Goal: Task Accomplishment & Management: Use online tool/utility

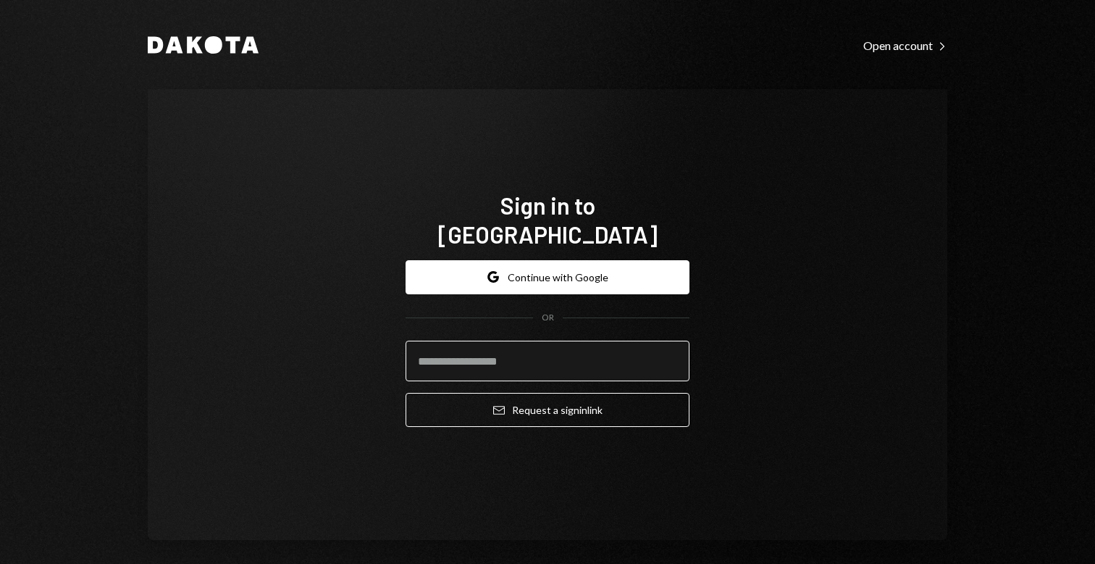
click at [469, 351] on input "email" at bounding box center [548, 361] width 284 height 41
type input "**********"
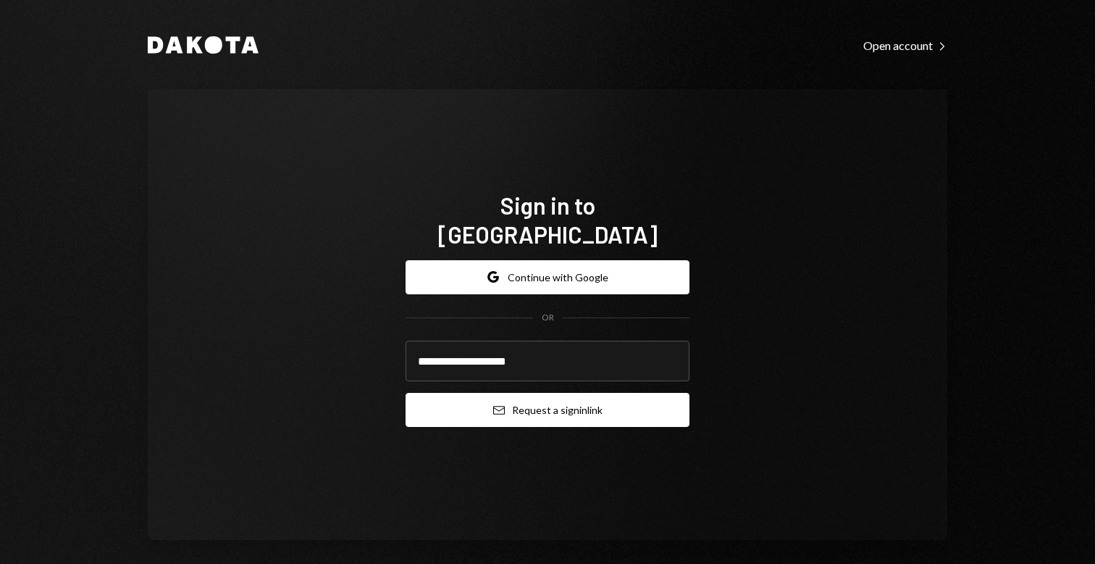
click at [566, 393] on button "Email Request a sign in link" at bounding box center [548, 410] width 284 height 34
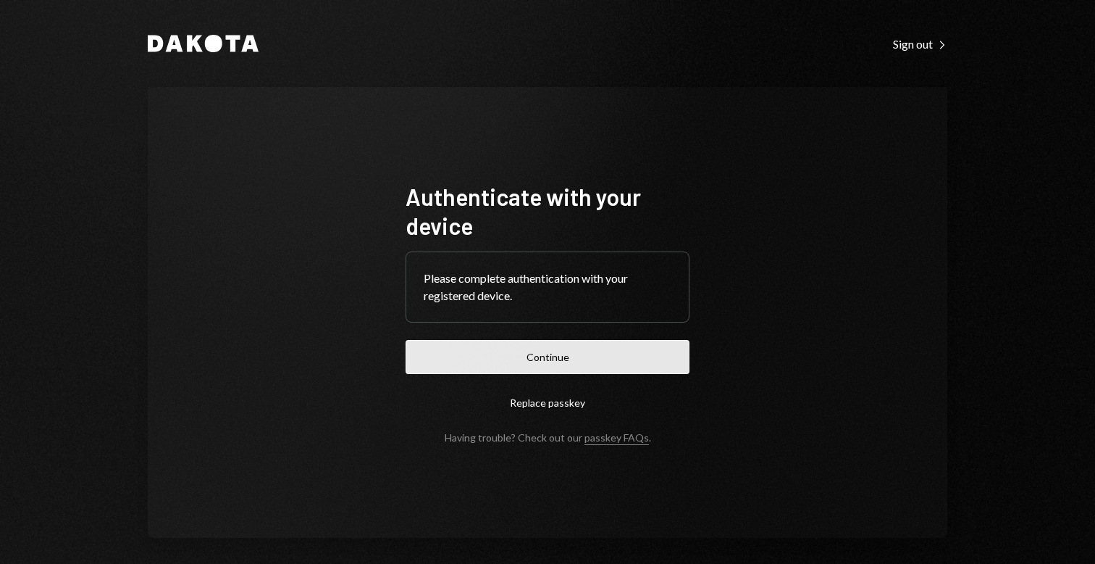
click at [579, 358] on button "Continue" at bounding box center [548, 357] width 284 height 34
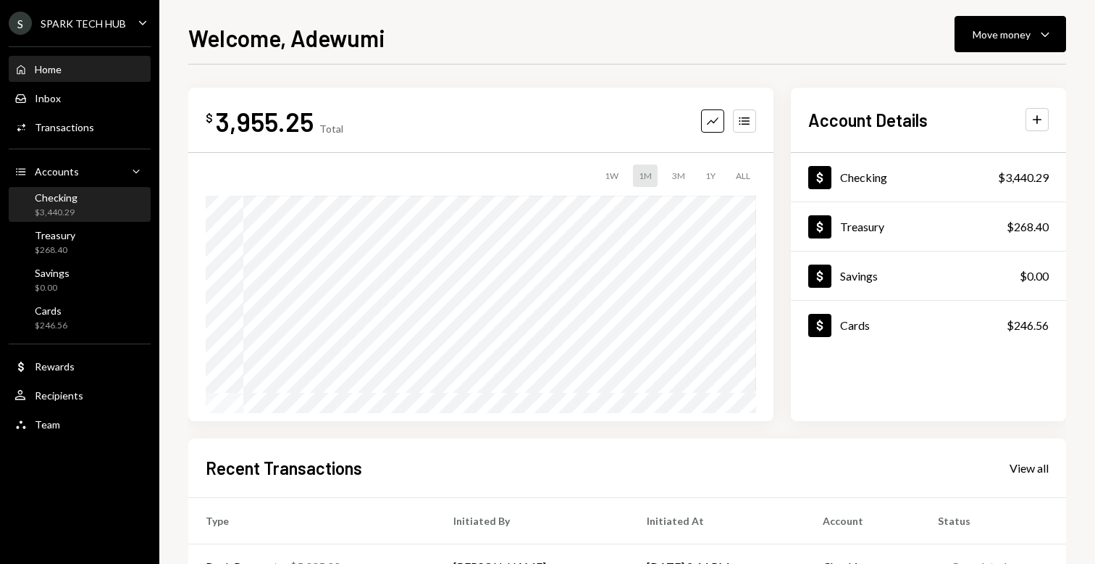
click at [113, 211] on div "Checking $3,440.29" at bounding box center [79, 205] width 130 height 28
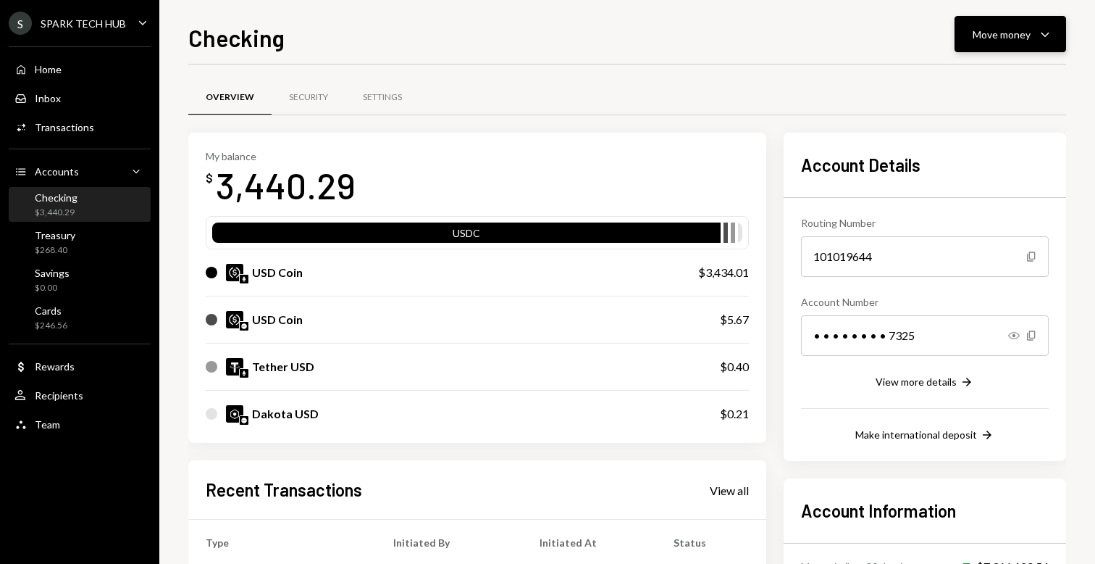
click at [1043, 22] on button "Move money Caret Down" at bounding box center [1011, 34] width 112 height 36
click at [997, 65] on div "Withdraw Send" at bounding box center [988, 78] width 145 height 33
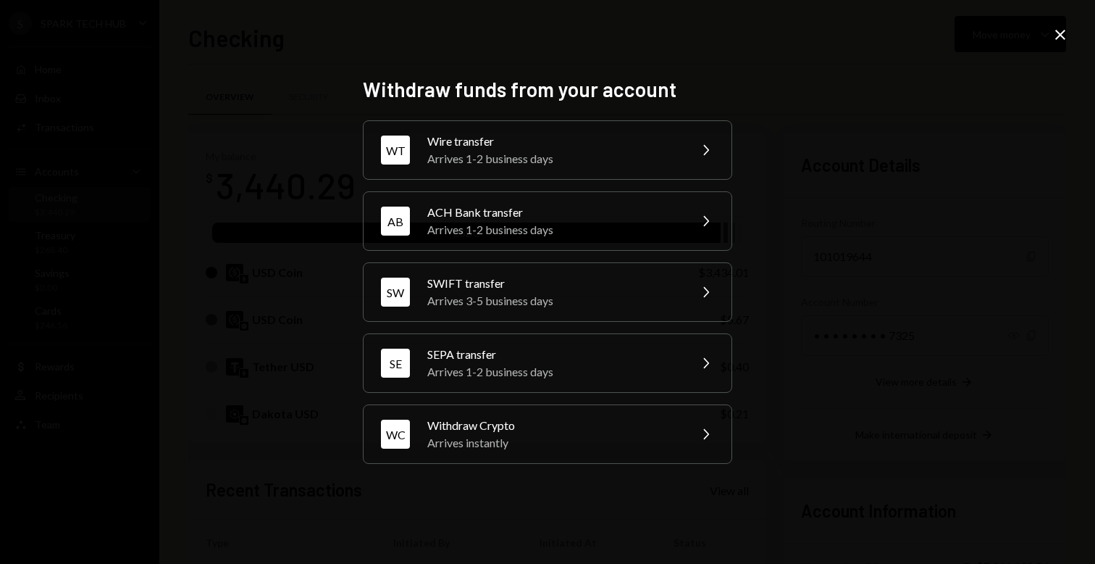
click at [529, 117] on div "Withdraw funds from your account WT Wire transfer Arrives 1-2 business days Che…" at bounding box center [548, 282] width 370 height 411
click at [514, 156] on div "Arrives 1-2 business days" at bounding box center [553, 158] width 252 height 17
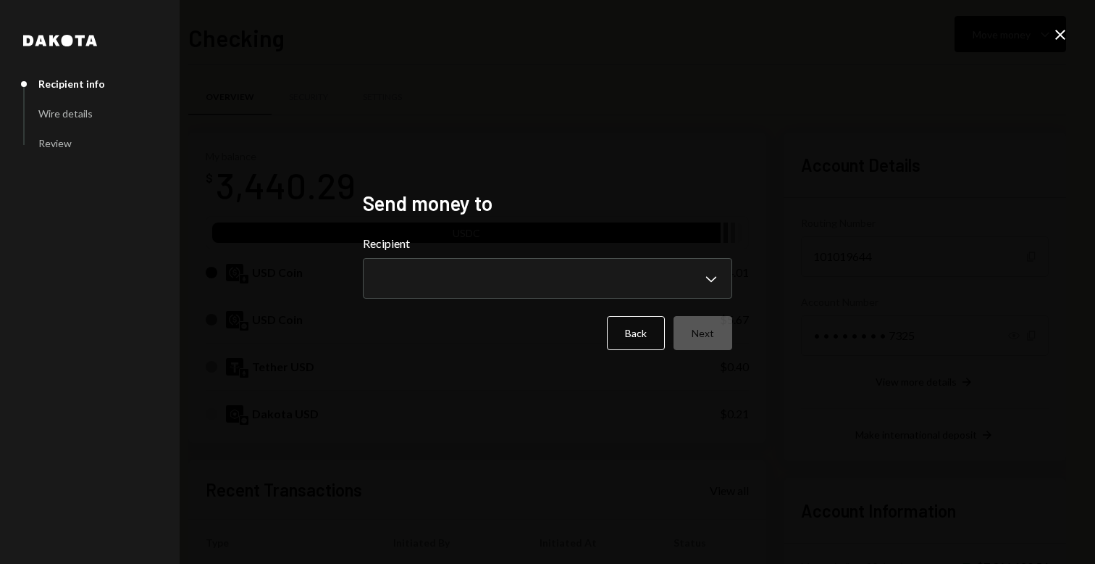
click at [470, 301] on form "**********" at bounding box center [548, 292] width 370 height 115
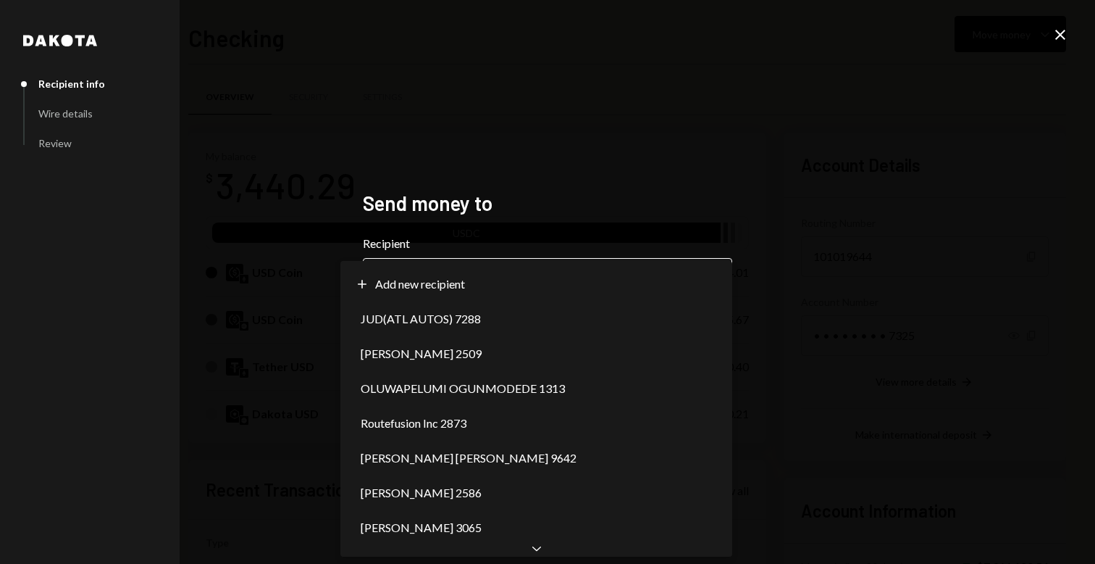
click at [449, 277] on body "S SPARK TECH HUB Caret Down Home Home Inbox Inbox Activities Transactions Accou…" at bounding box center [547, 282] width 1095 height 564
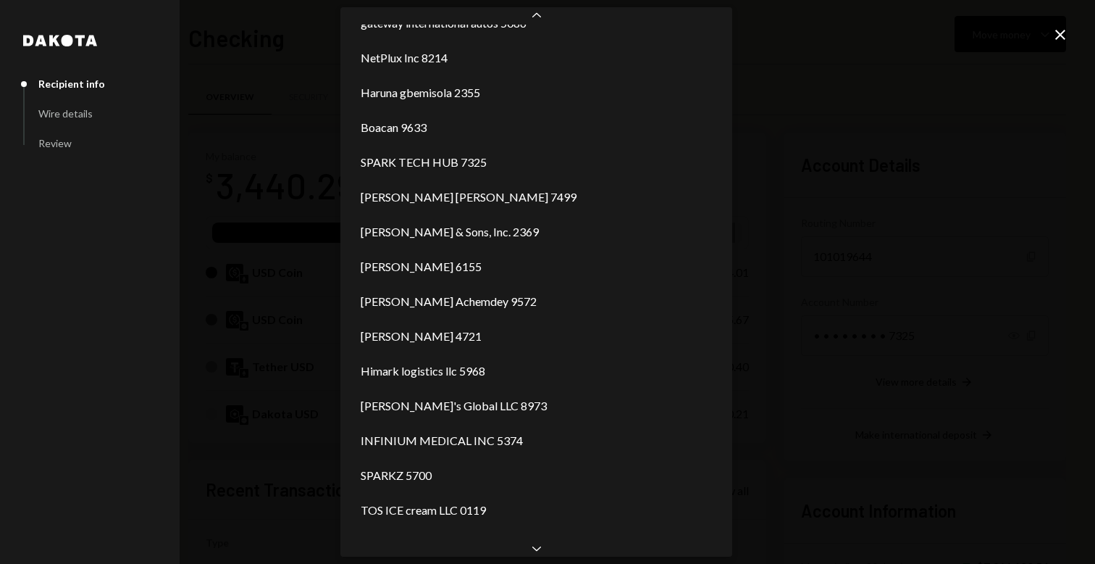
scroll to position [1833, 0]
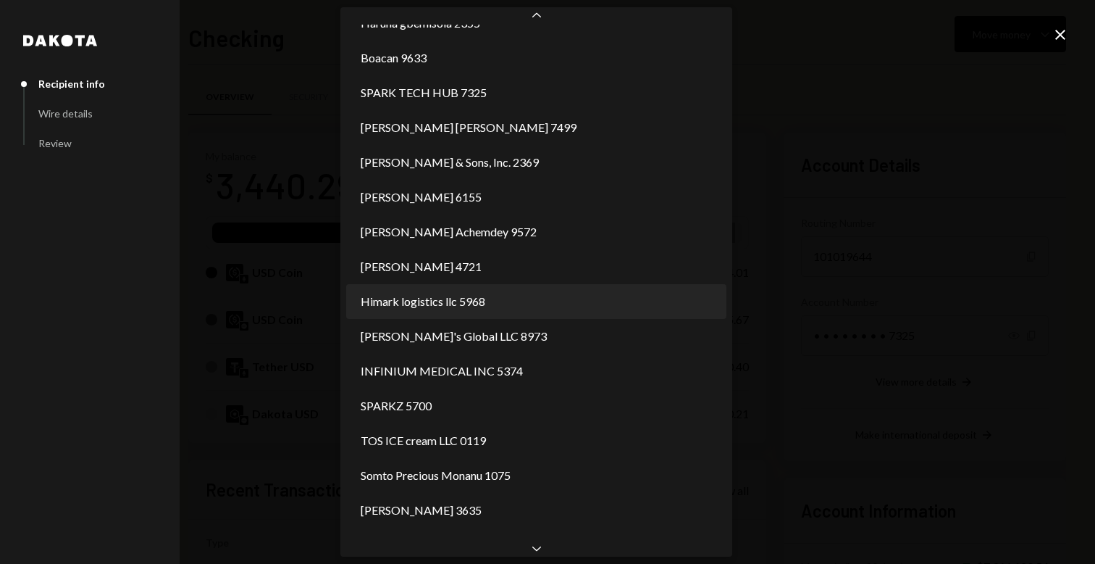
select select "**********"
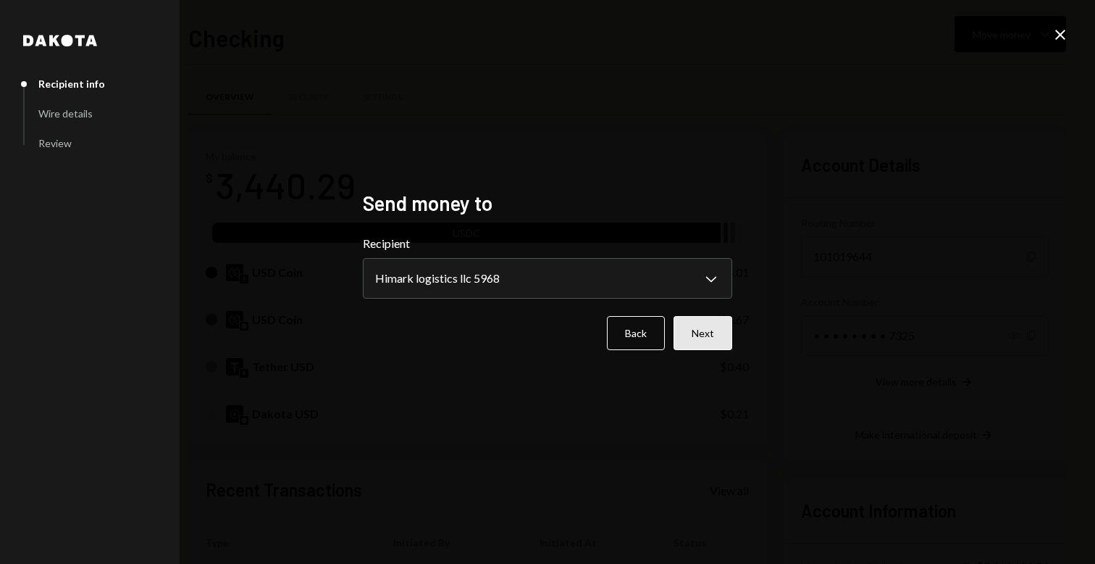
click at [686, 335] on button "Next" at bounding box center [703, 333] width 59 height 34
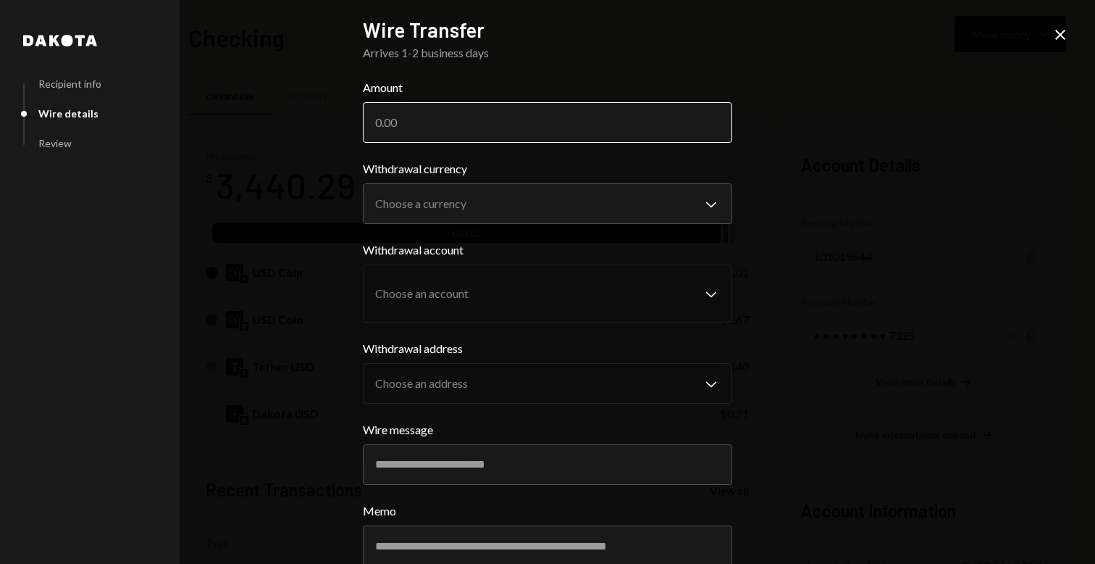
click at [433, 119] on input "Amount" at bounding box center [548, 122] width 370 height 41
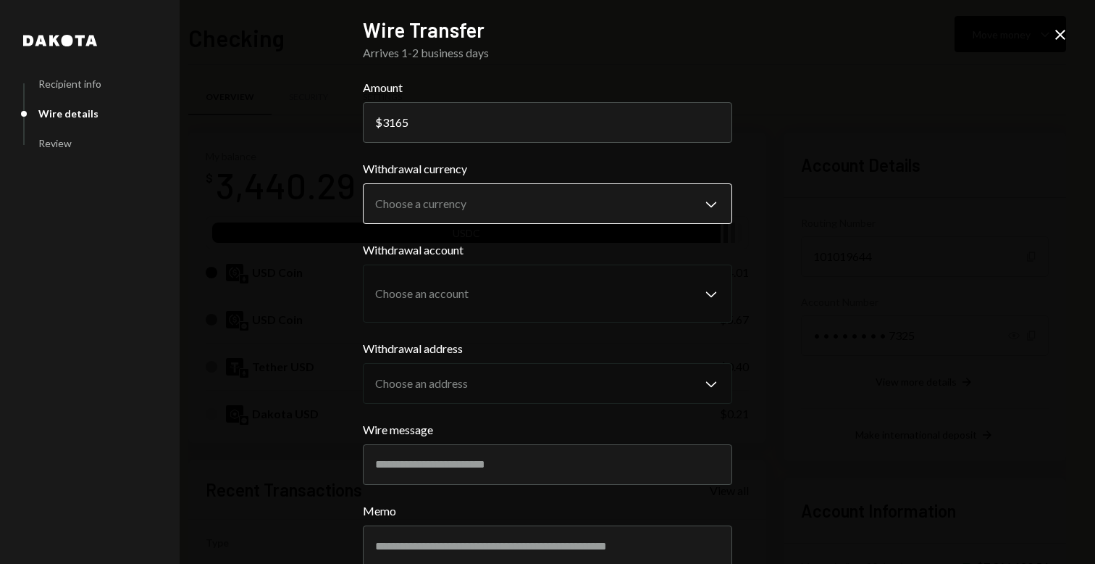
type input "3165"
click at [472, 191] on body "S SPARK TECH HUB Caret Down Home Home Inbox Inbox Activities Transactions Accou…" at bounding box center [547, 282] width 1095 height 564
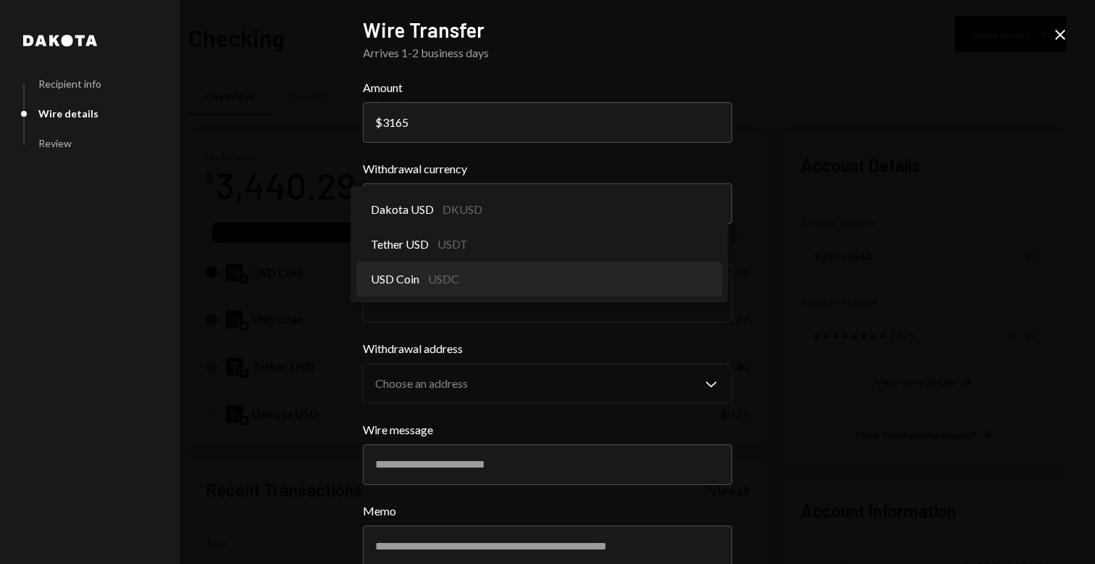
select select "****"
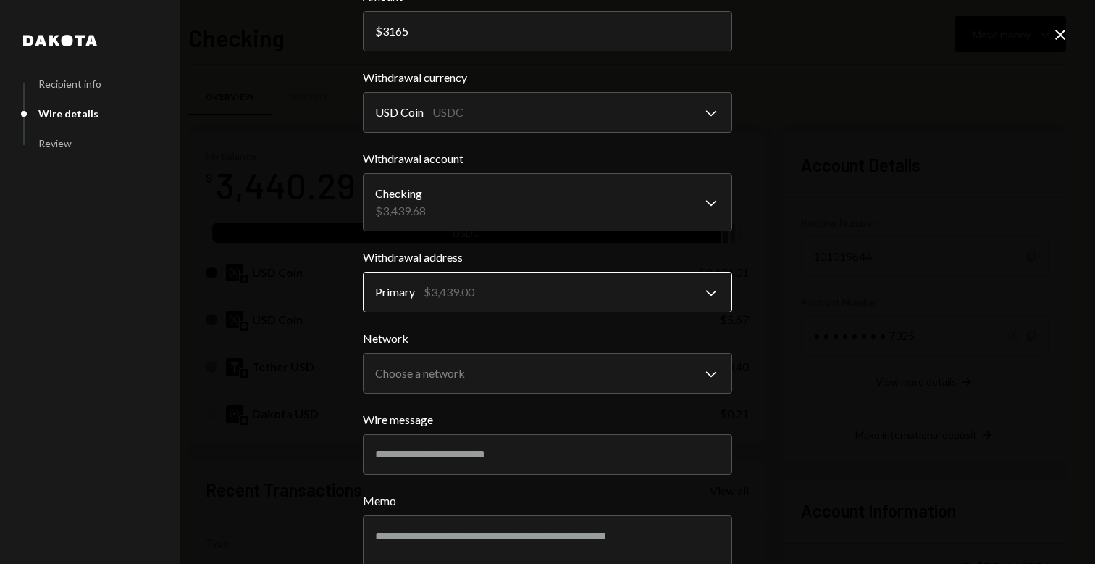
scroll to position [124, 0]
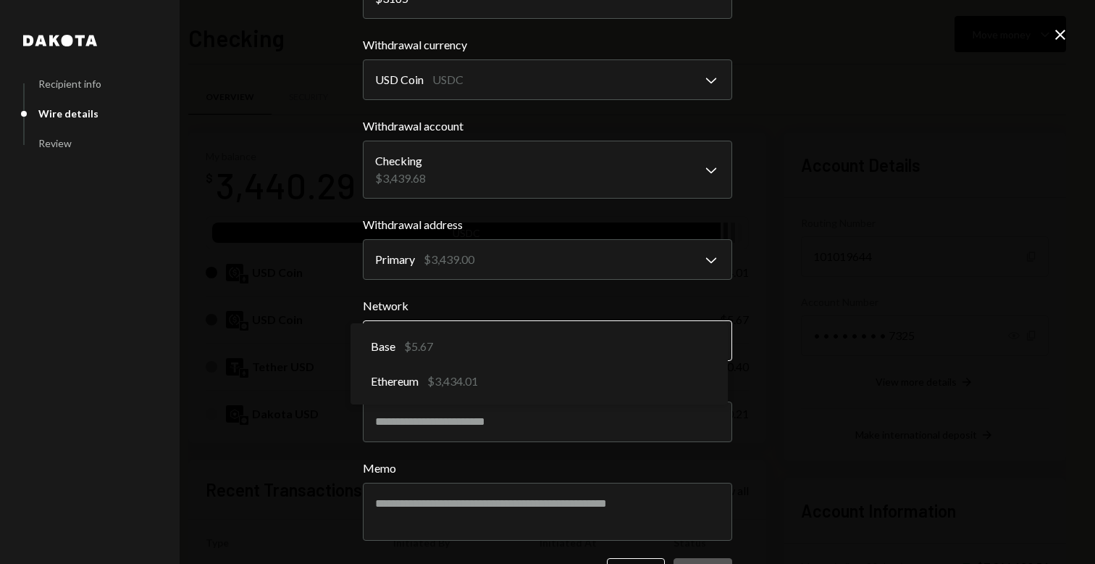
click at [482, 353] on body "S SPARK TECH HUB Caret Down Home Home Inbox Inbox Activities Transactions Accou…" at bounding box center [547, 282] width 1095 height 564
select select "**********"
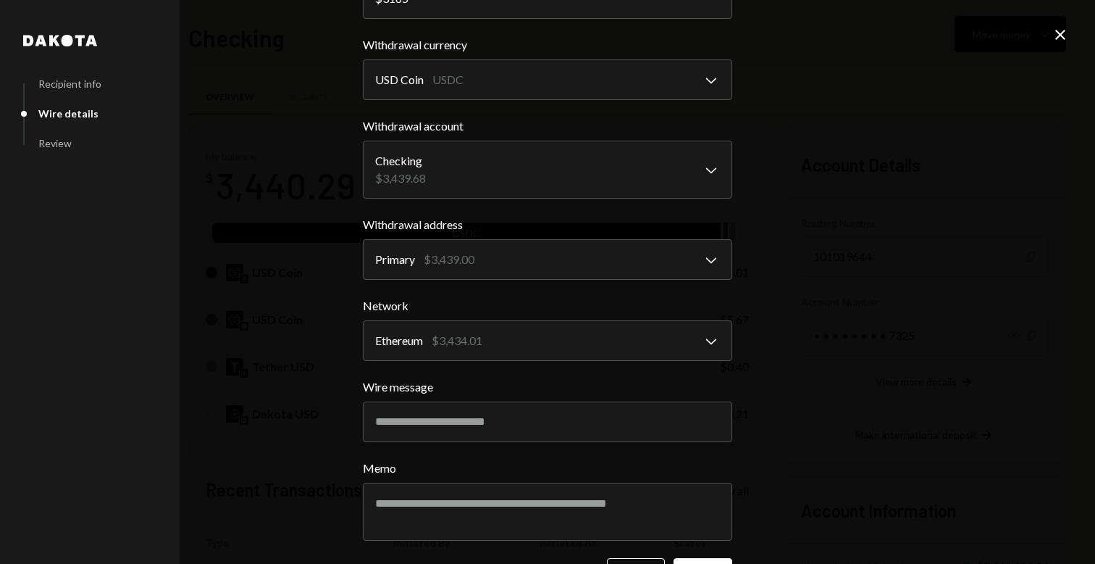
scroll to position [175, 0]
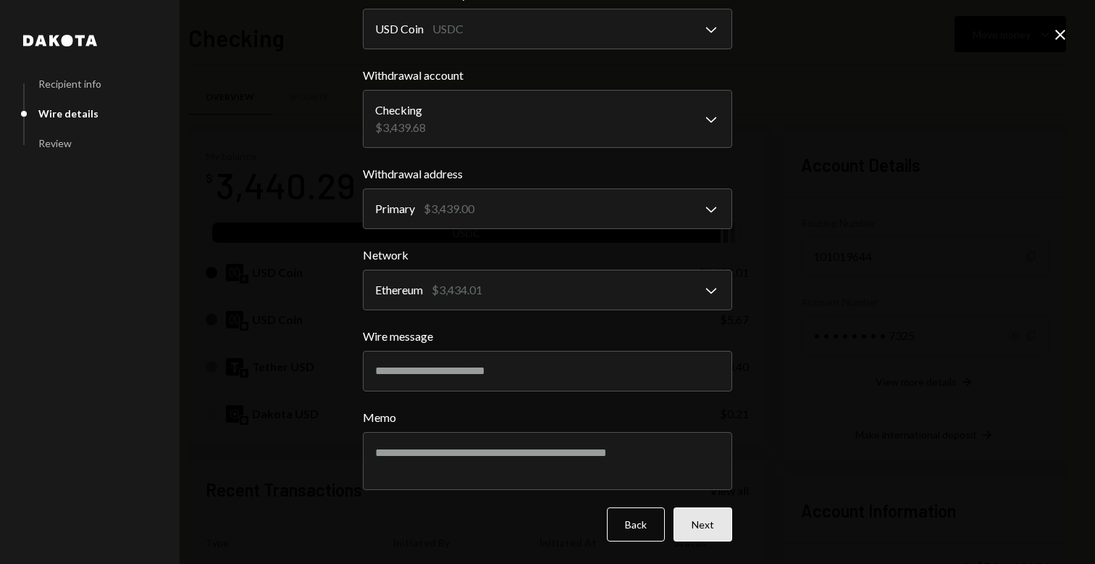
click at [717, 529] on button "Next" at bounding box center [703, 524] width 59 height 34
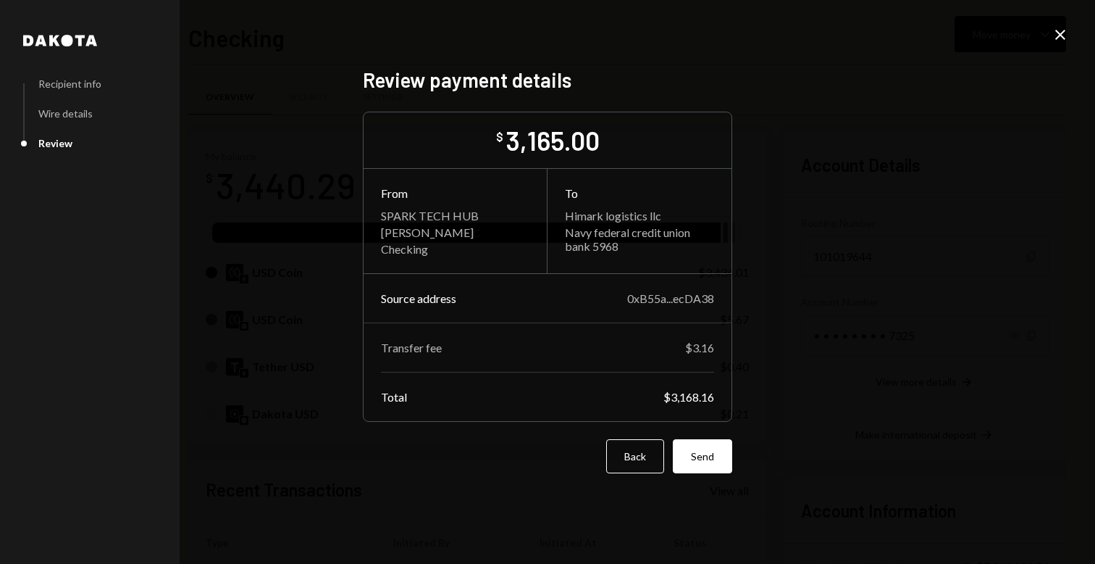
scroll to position [0, 0]
click at [698, 457] on button "Send" at bounding box center [702, 456] width 59 height 34
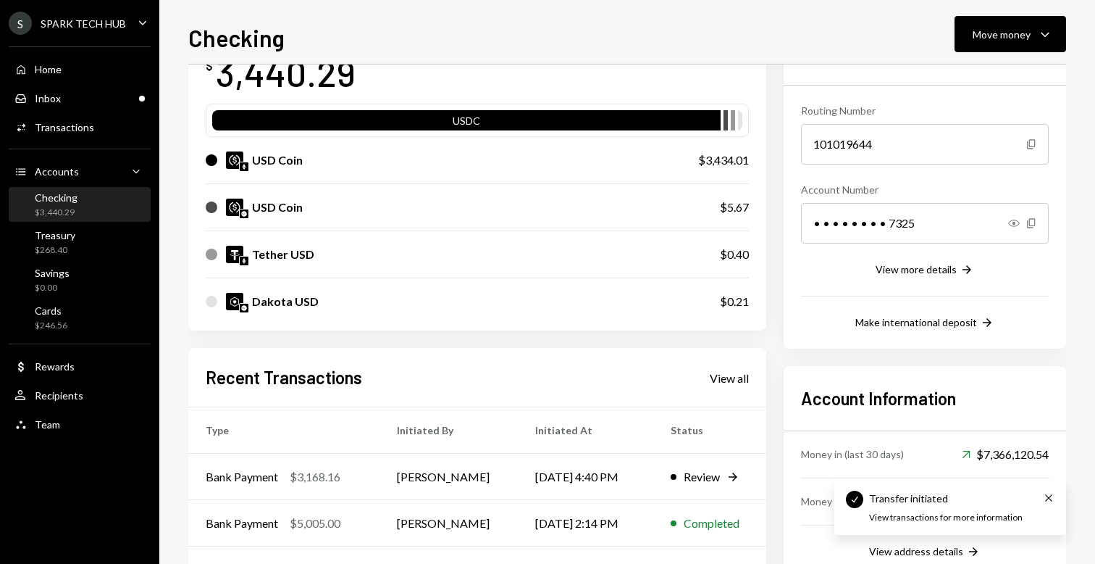
scroll to position [194, 0]
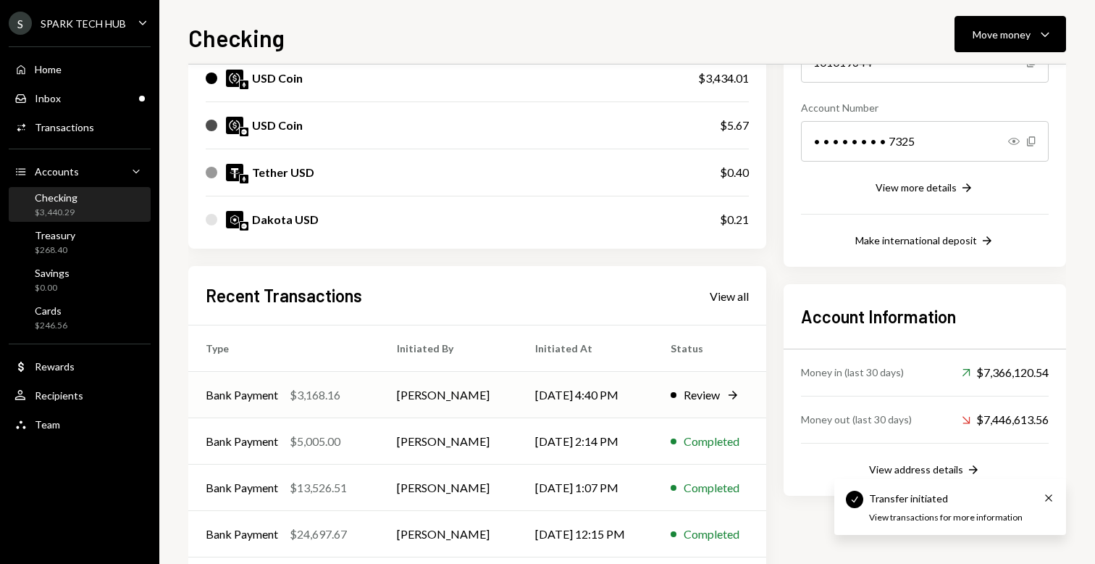
click at [531, 398] on td "09/18/25 4:40 PM" at bounding box center [585, 395] width 135 height 46
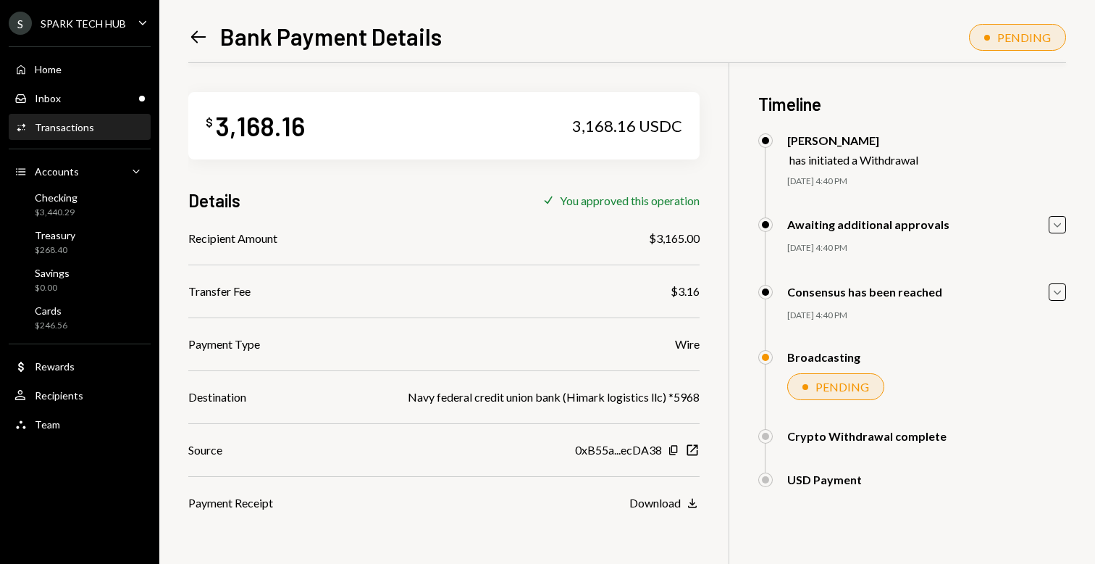
scroll to position [63, 0]
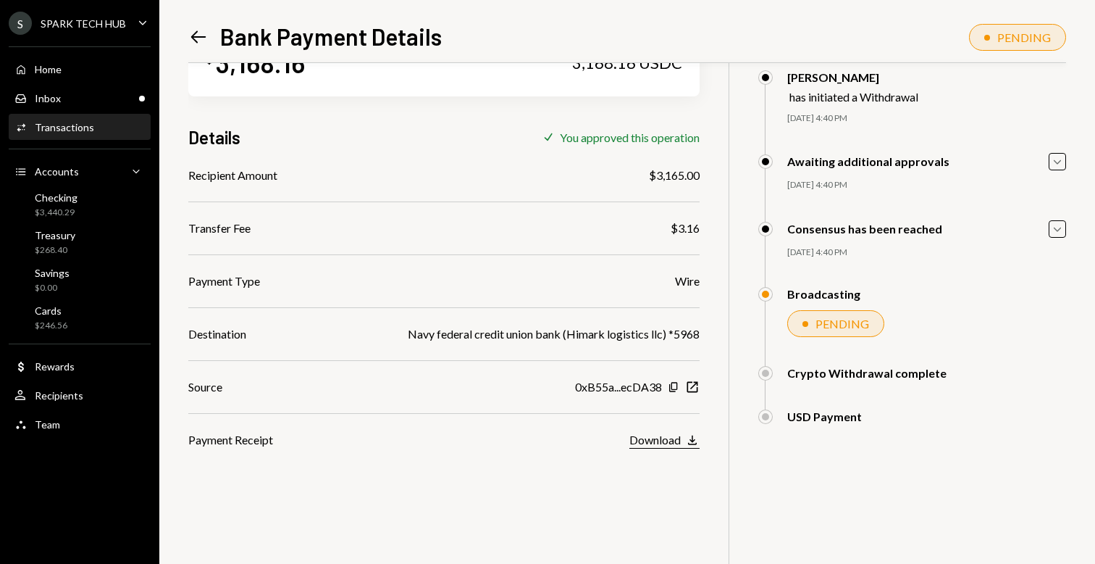
click at [648, 446] on div "Download" at bounding box center [655, 440] width 51 height 14
